Goal: Navigation & Orientation: Find specific page/section

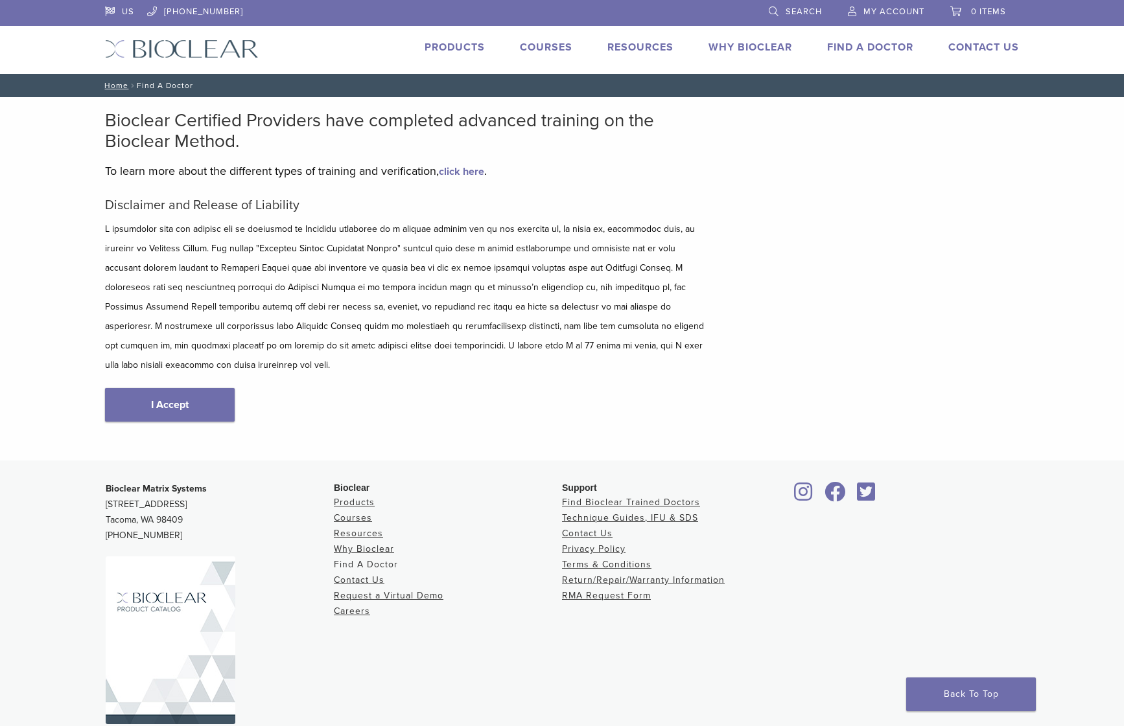
click at [366, 559] on link "Find A Doctor" at bounding box center [366, 564] width 64 height 11
click at [859, 46] on link "Find A Doctor" at bounding box center [870, 46] width 86 height 13
click at [882, 43] on link "Find A Doctor" at bounding box center [870, 47] width 86 height 13
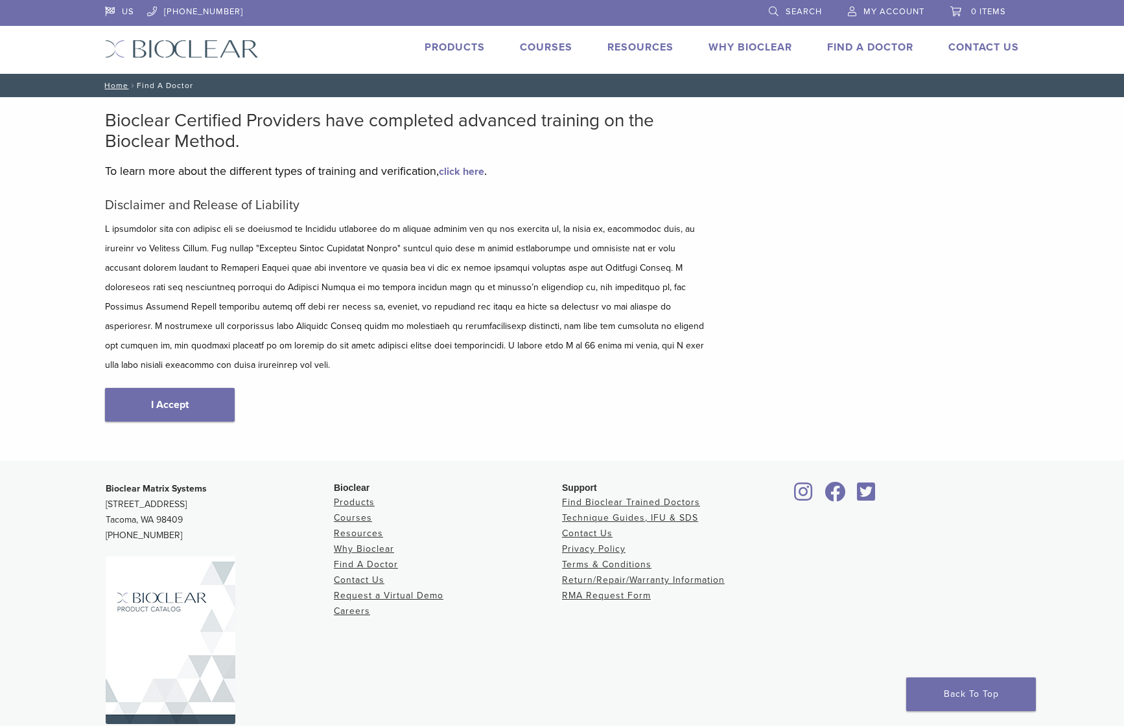
click at [194, 87] on nav "Home / Find A Doctor" at bounding box center [561, 85] width 933 height 23
click at [866, 44] on link "Find A Doctor" at bounding box center [870, 47] width 86 height 13
